Goal: Task Accomplishment & Management: Use online tool/utility

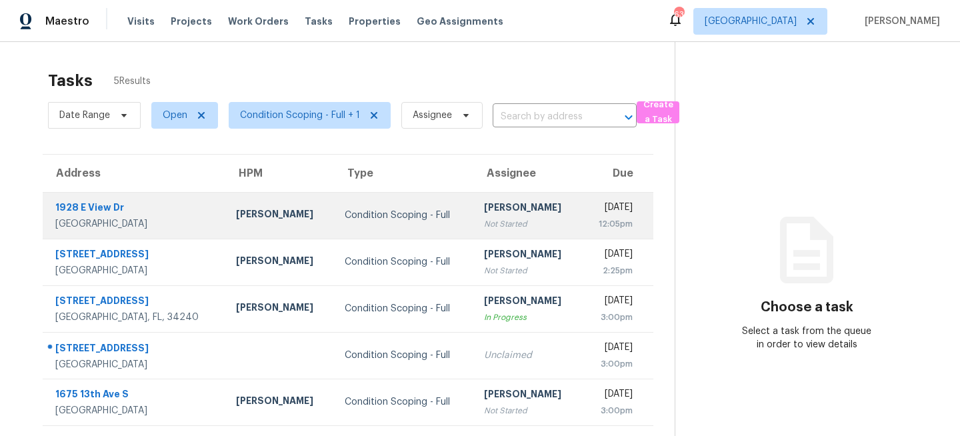
scroll to position [42, 0]
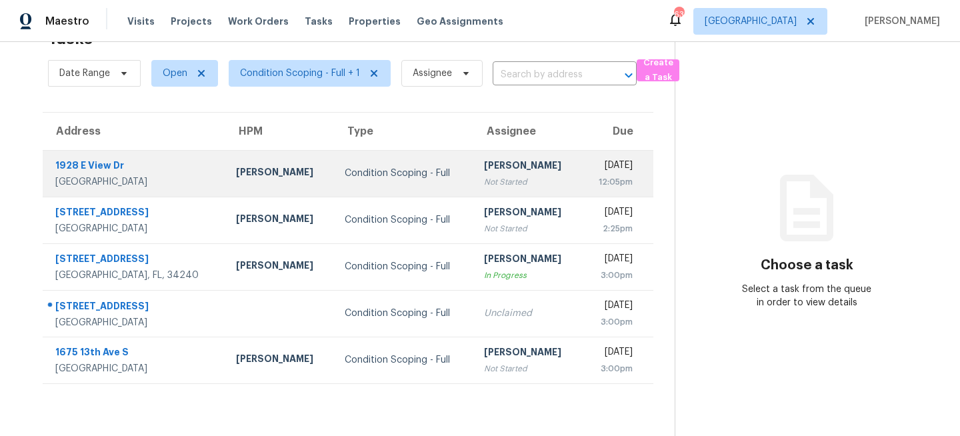
click at [345, 173] on div "Condition Scoping - Full" at bounding box center [404, 173] width 118 height 13
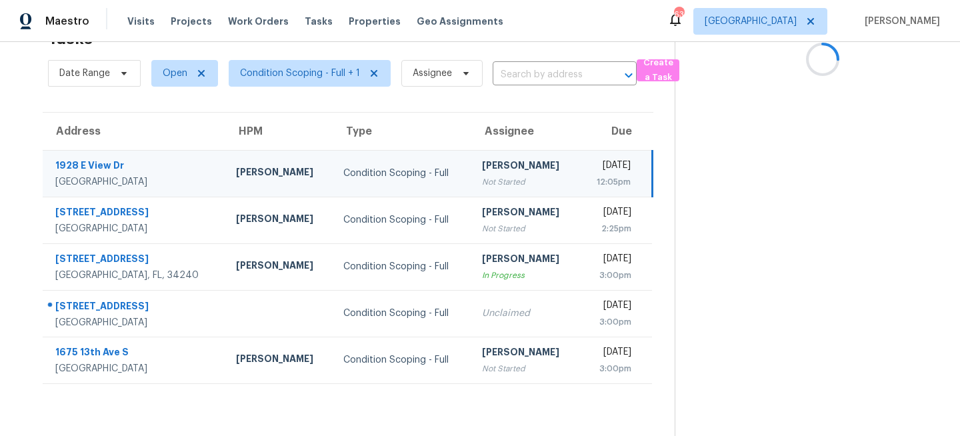
scroll to position [0, 0]
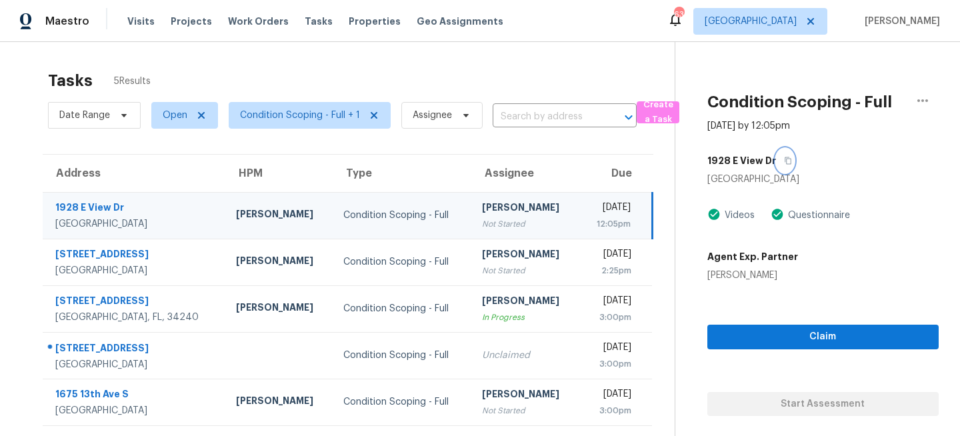
click at [788, 160] on icon "button" at bounding box center [788, 160] width 7 height 7
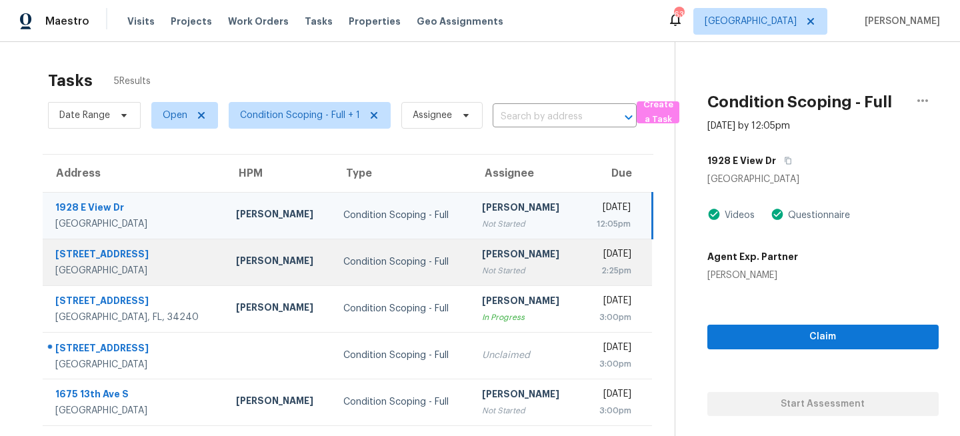
click at [378, 239] on td "Condition Scoping - Full" at bounding box center [402, 262] width 139 height 47
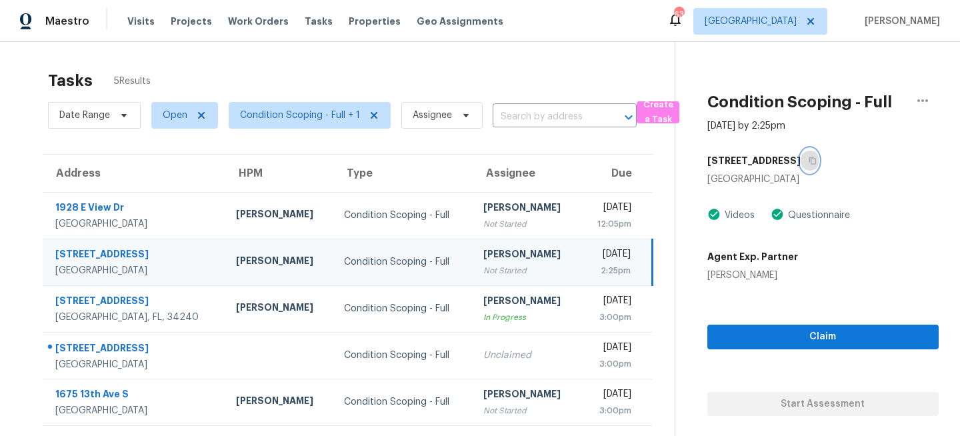
click at [810, 158] on icon "button" at bounding box center [813, 160] width 7 height 7
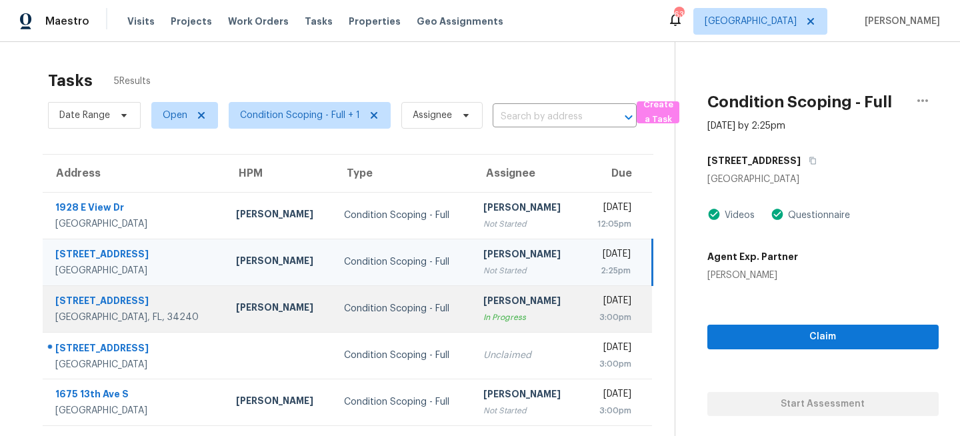
click at [414, 302] on div "Condition Scoping - Full" at bounding box center [402, 308] width 117 height 13
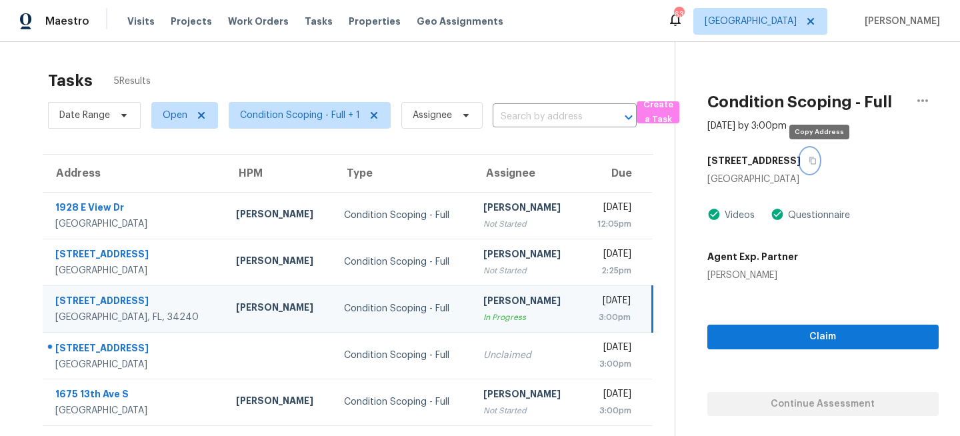
click at [817, 163] on icon "button" at bounding box center [813, 161] width 8 height 8
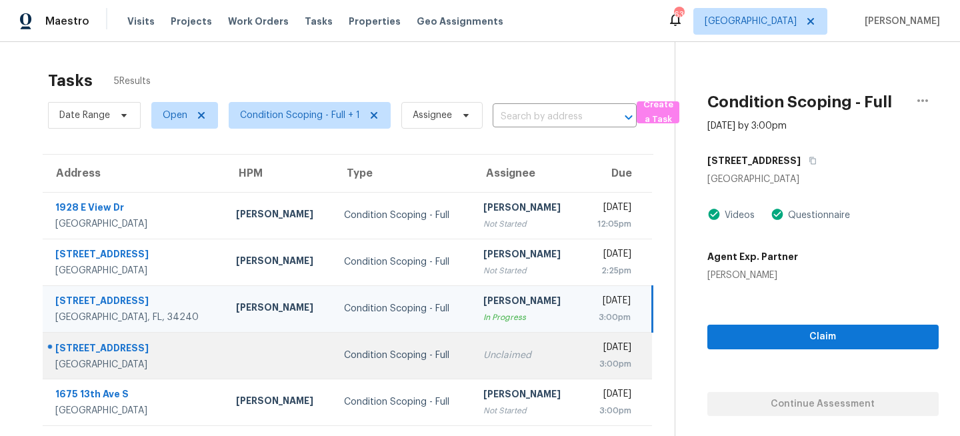
click at [432, 350] on td "Condition Scoping - Full" at bounding box center [402, 355] width 139 height 47
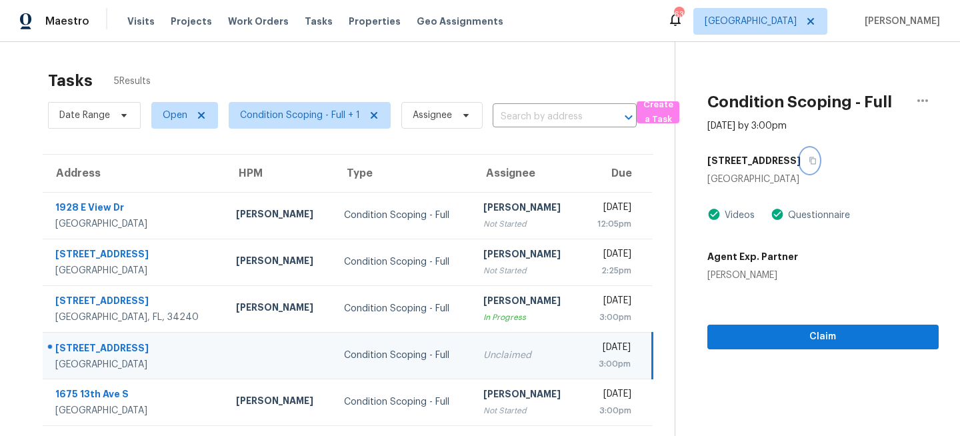
click at [817, 159] on icon "button" at bounding box center [813, 161] width 8 height 8
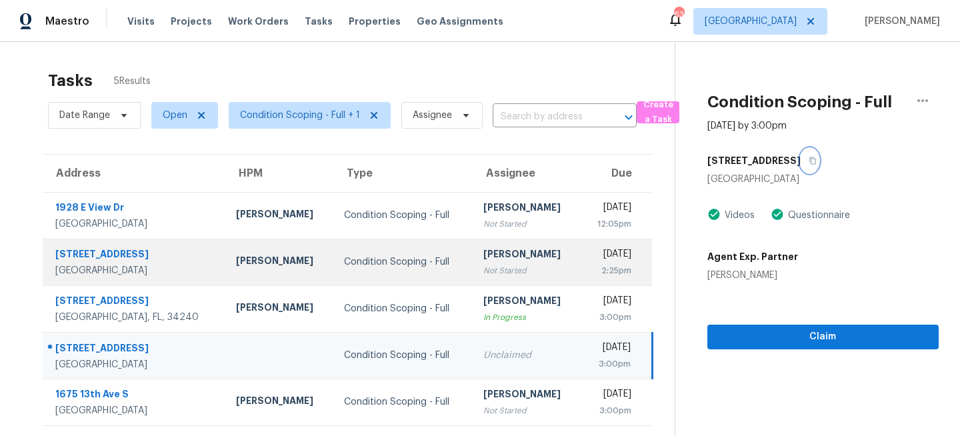
scroll to position [42, 0]
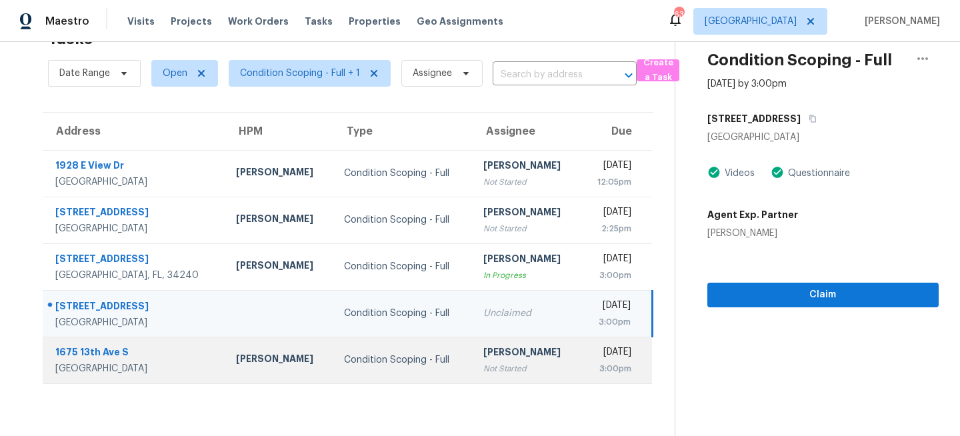
click at [418, 359] on div "Condition Scoping - Full" at bounding box center [402, 359] width 117 height 13
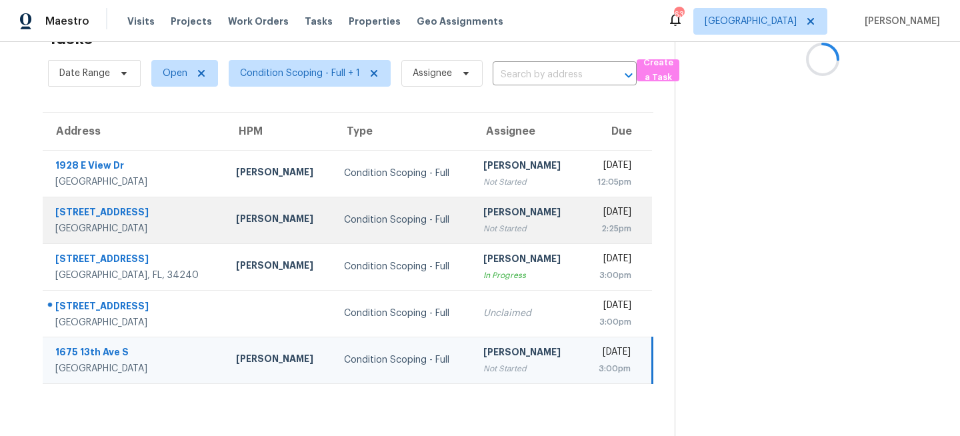
scroll to position [0, 0]
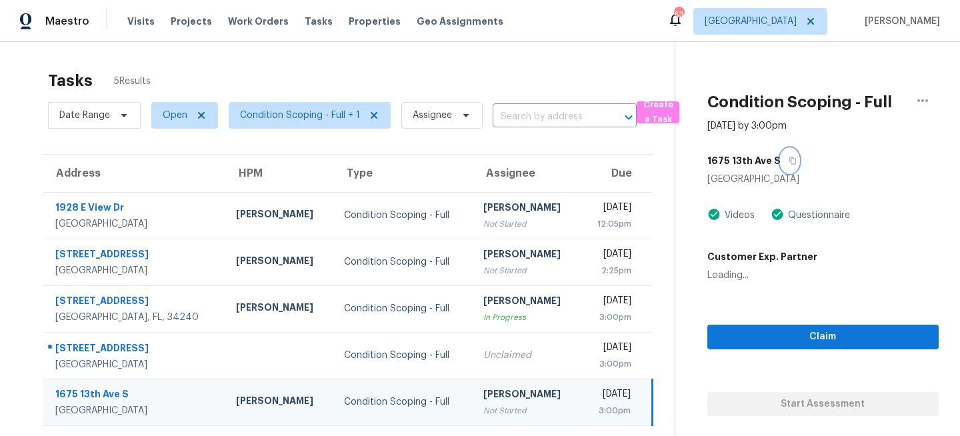
click at [789, 161] on icon "button" at bounding box center [793, 161] width 8 height 8
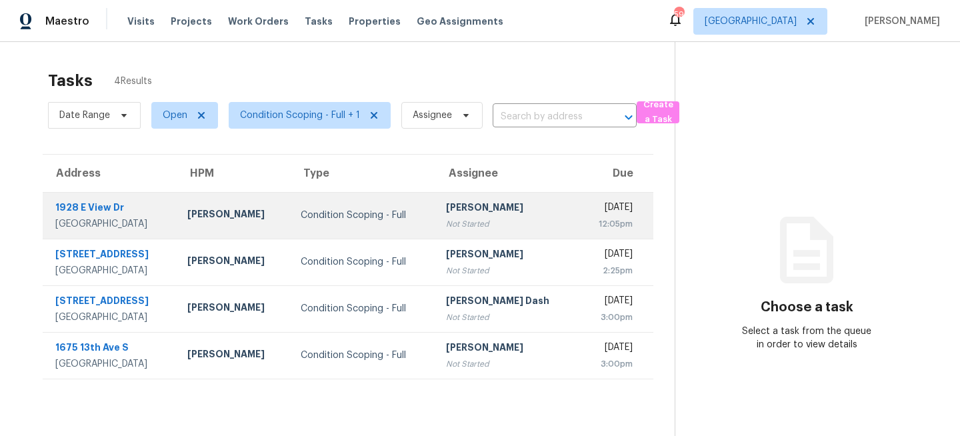
click at [341, 209] on div "Condition Scoping - Full" at bounding box center [363, 215] width 124 height 13
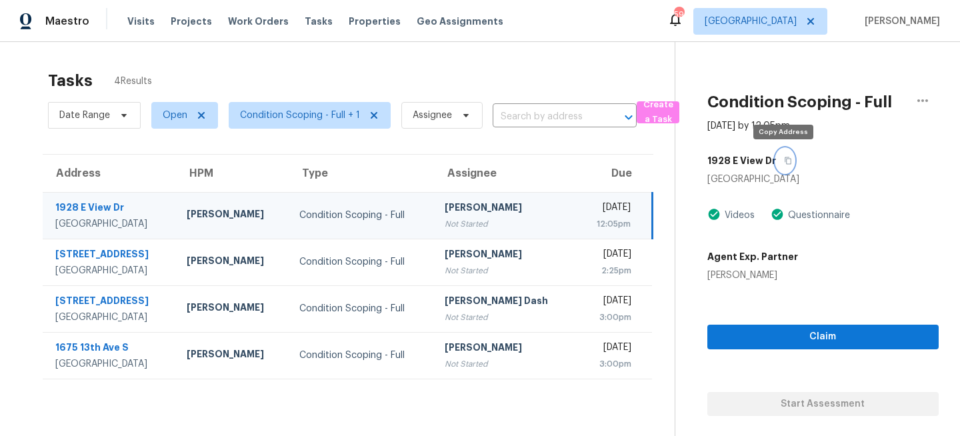
click at [786, 159] on icon "button" at bounding box center [788, 161] width 8 height 8
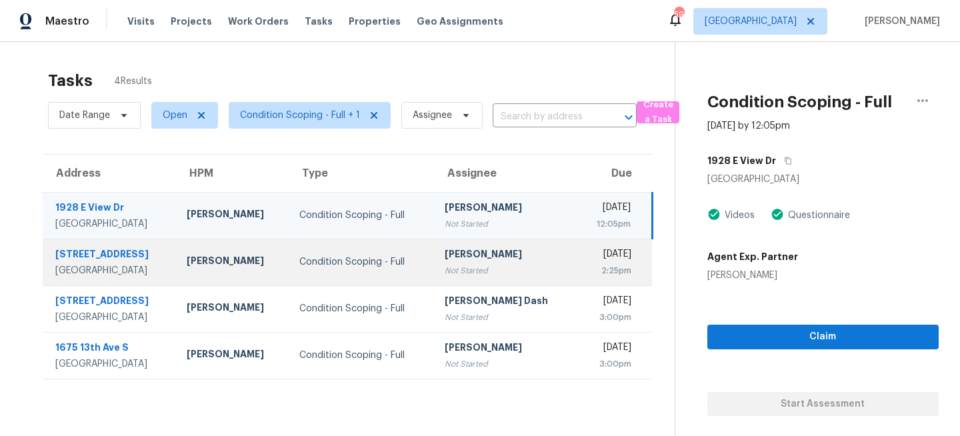
click at [410, 275] on td "Condition Scoping - Full" at bounding box center [361, 262] width 145 height 47
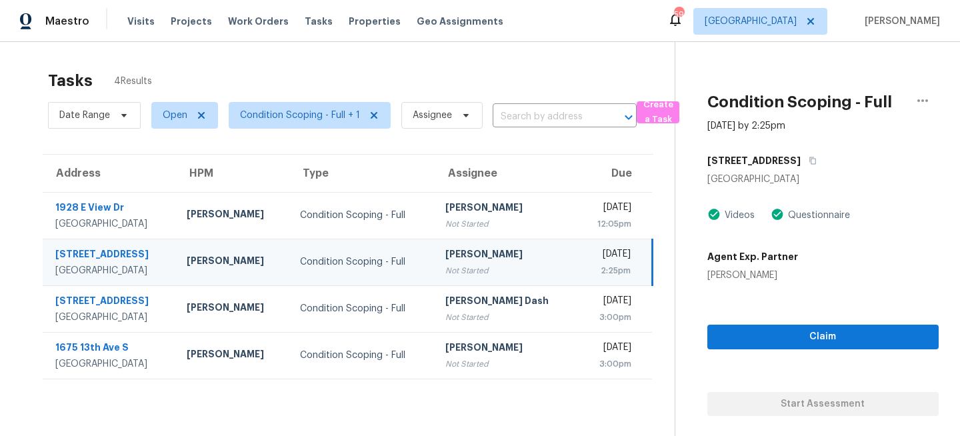
click at [816, 164] on div "[STREET_ADDRESS]" at bounding box center [823, 161] width 231 height 24
click at [813, 163] on button "button" at bounding box center [810, 161] width 18 height 24
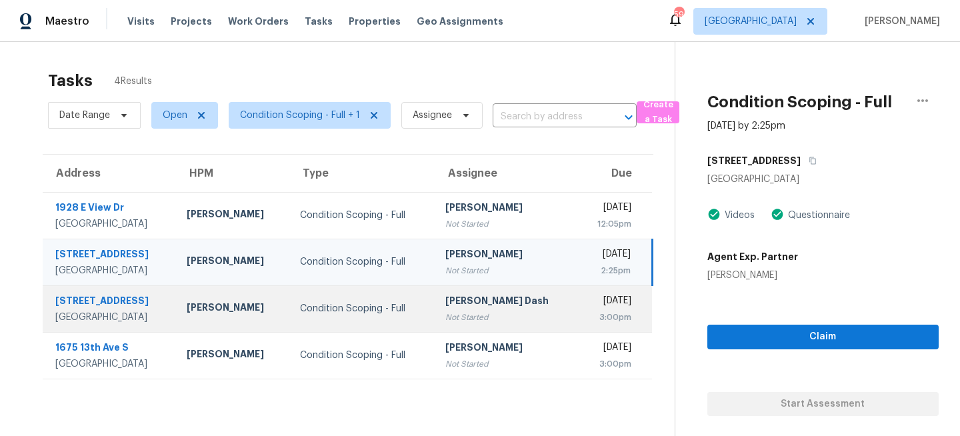
click at [388, 305] on div "Condition Scoping - Full" at bounding box center [362, 308] width 124 height 13
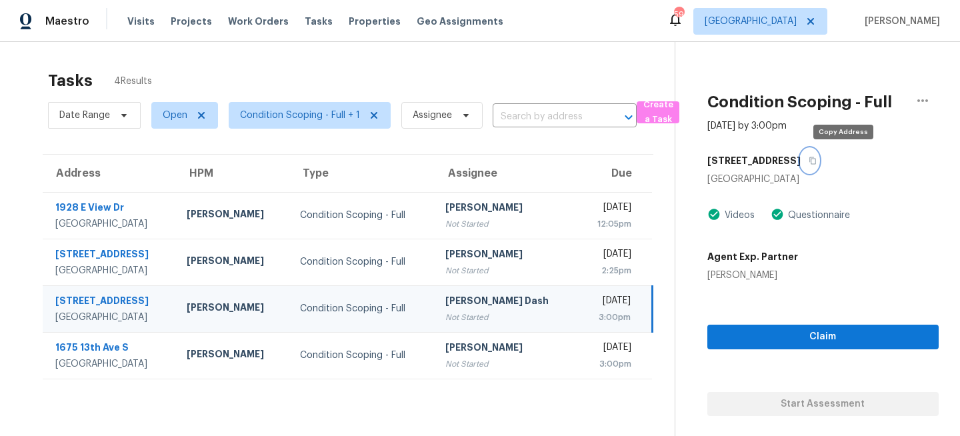
click at [817, 158] on icon "button" at bounding box center [813, 161] width 8 height 8
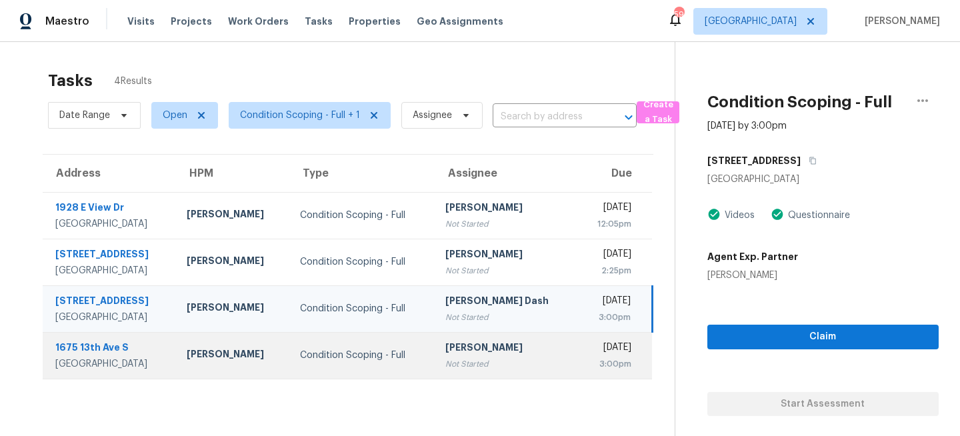
click at [373, 361] on div "Condition Scoping - Full" at bounding box center [362, 355] width 124 height 13
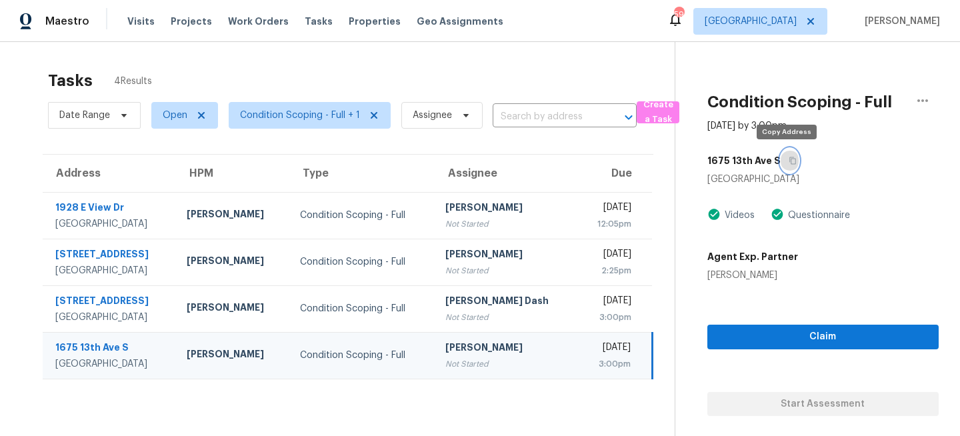
click at [790, 160] on icon "button" at bounding box center [793, 160] width 7 height 7
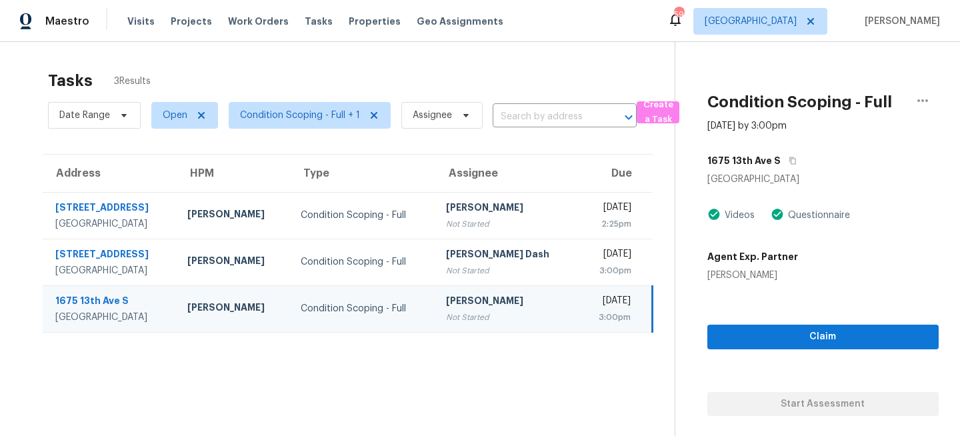
click at [465, 377] on section "Tasks 3 Results Date Range Open Condition Scoping - Full + 1 Assignee ​ Create …" at bounding box center [348, 270] width 654 height 415
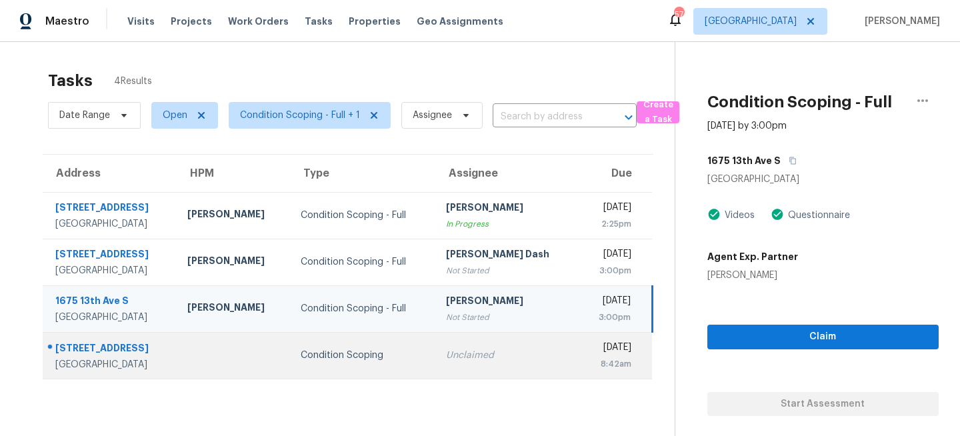
click at [450, 353] on div "Unclaimed" at bounding box center [507, 355] width 122 height 13
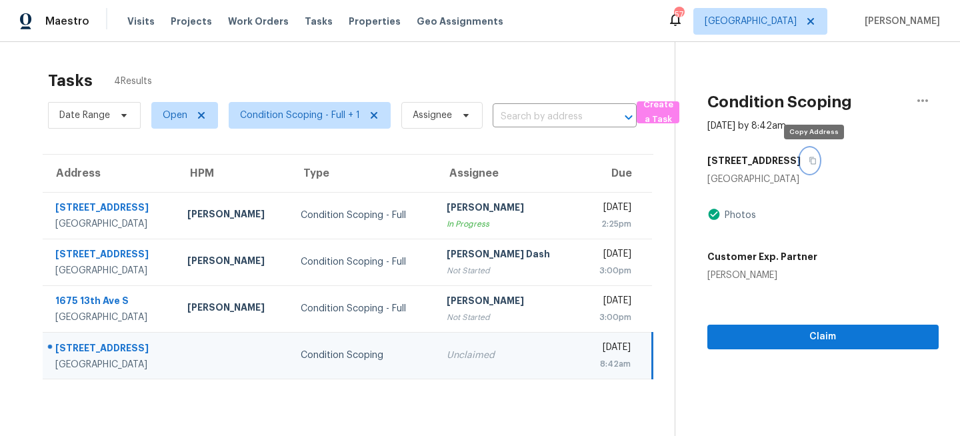
click at [816, 164] on icon "button" at bounding box center [813, 160] width 7 height 7
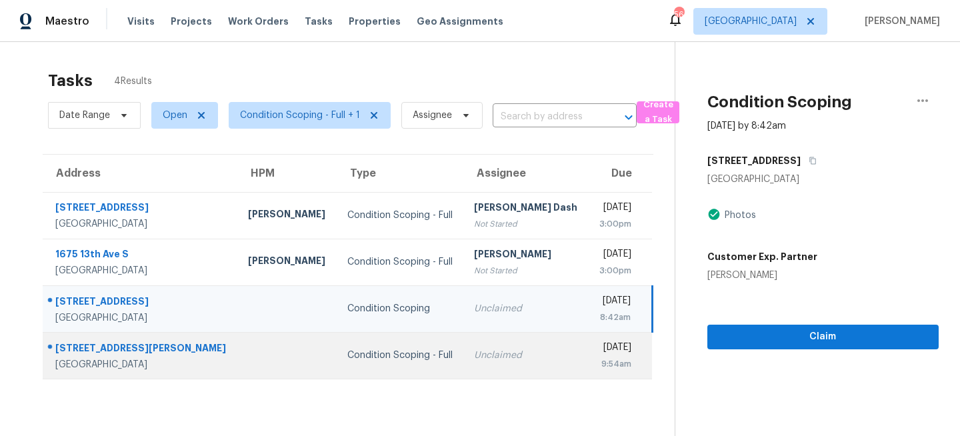
click at [198, 351] on div "3433 Montano Ave" at bounding box center [140, 349] width 171 height 17
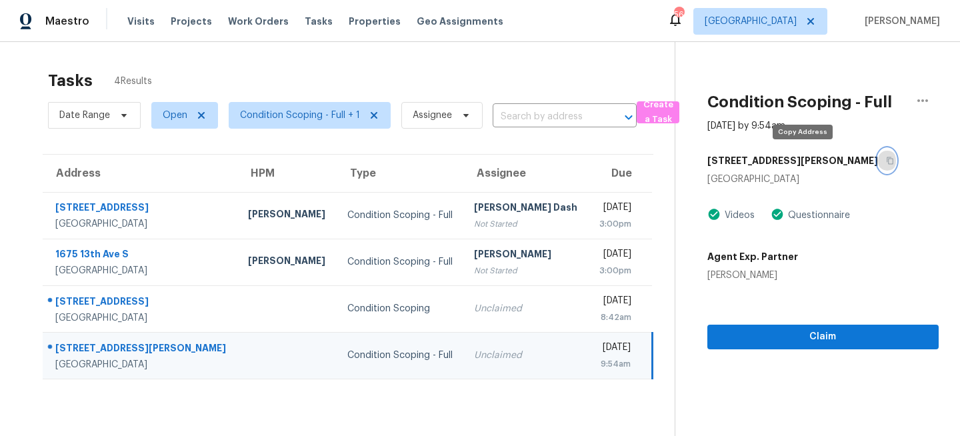
click at [878, 154] on button "button" at bounding box center [887, 161] width 18 height 24
click at [886, 161] on icon "button" at bounding box center [890, 161] width 8 height 8
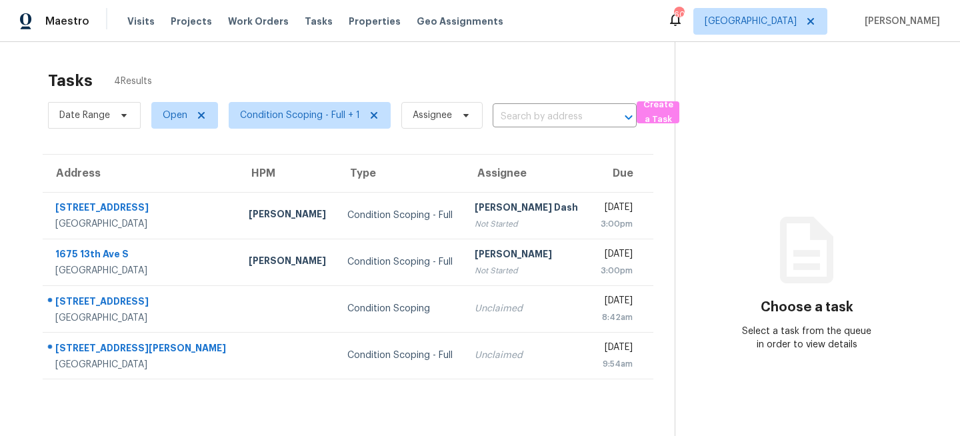
click at [354, 79] on div "Tasks 4 Results" at bounding box center [361, 80] width 627 height 35
